Goal: Browse casually

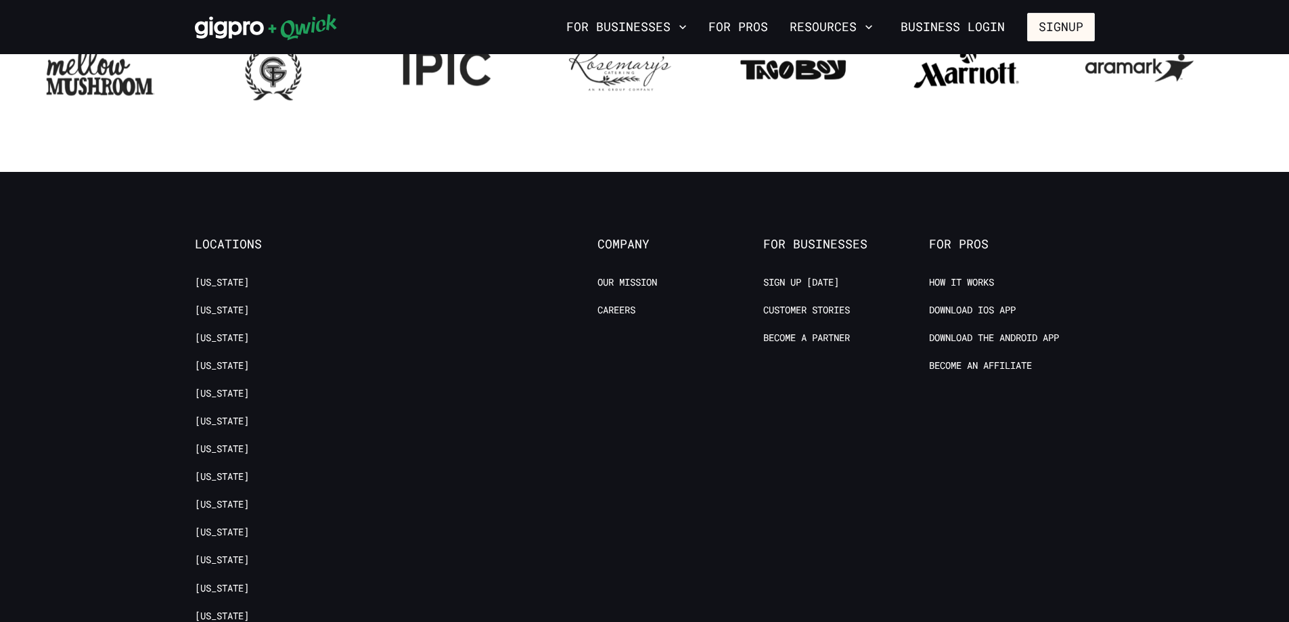
scroll to position [2030, 0]
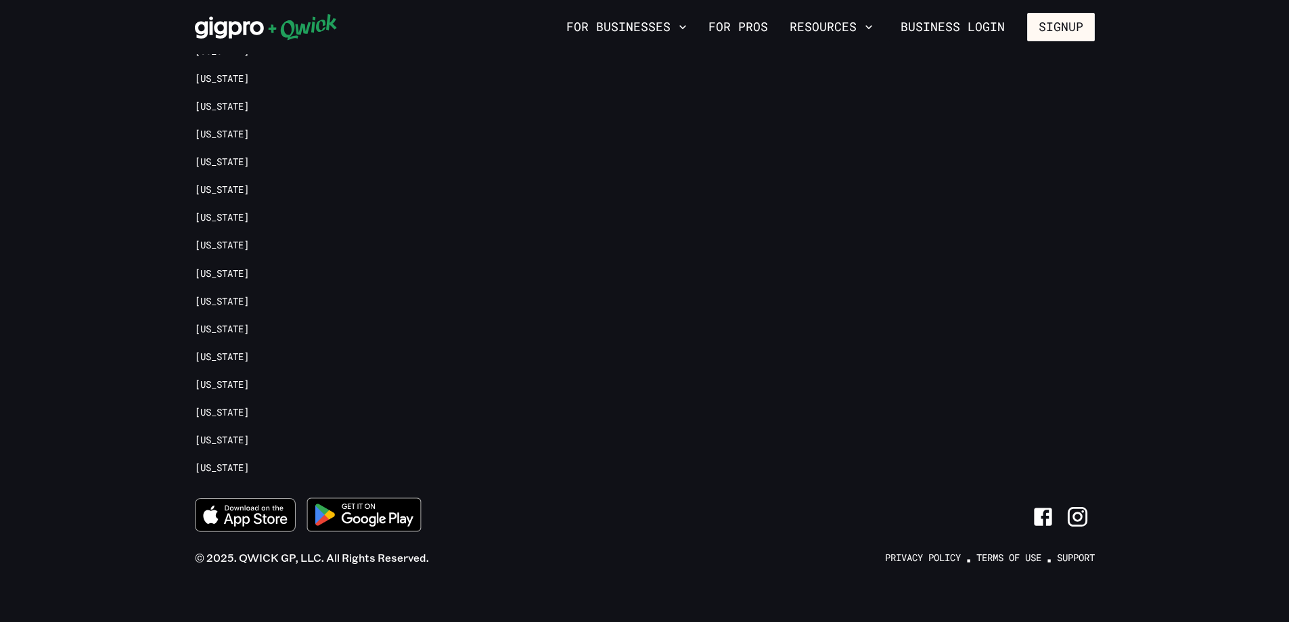
scroll to position [2771, 0]
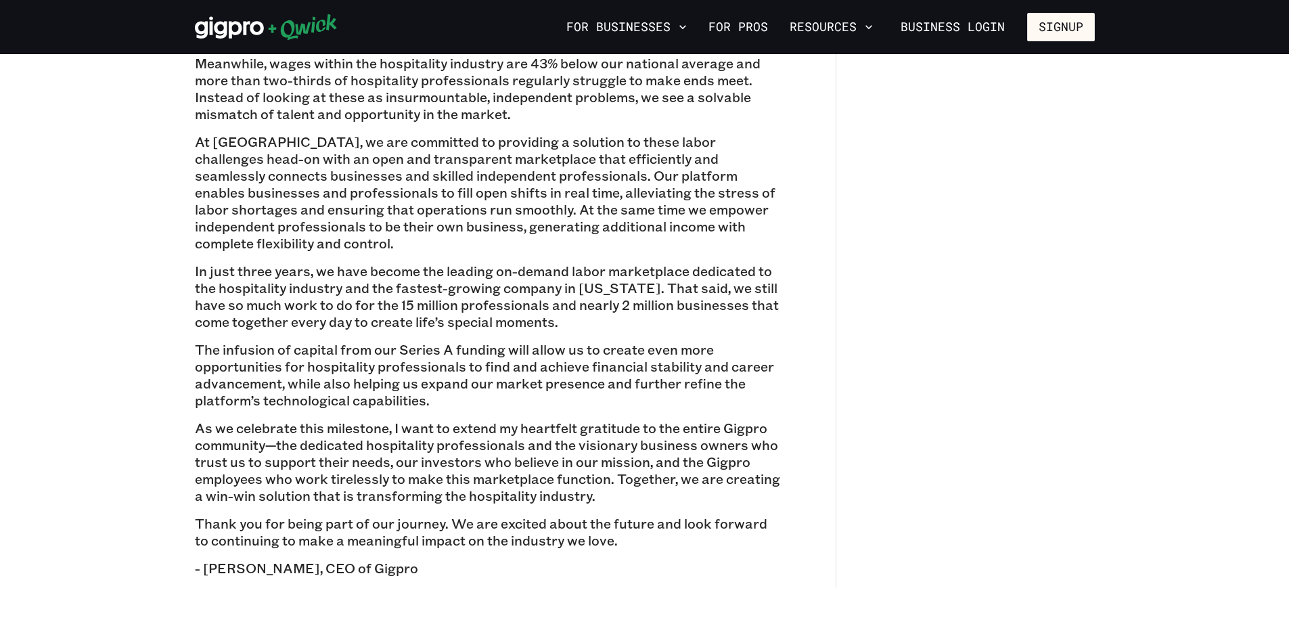
scroll to position [1015, 0]
